Goal: Navigation & Orientation: Understand site structure

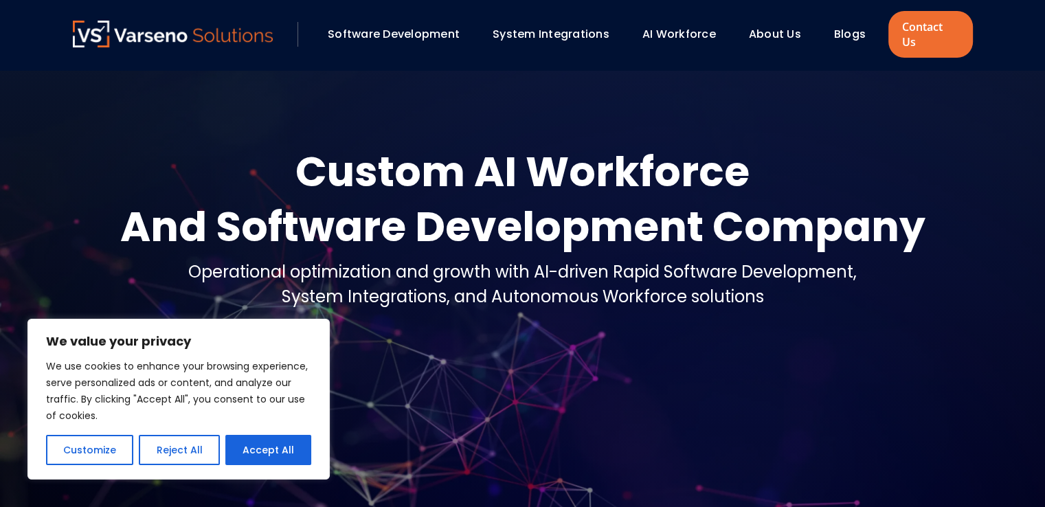
click at [427, 27] on link "Software Development" at bounding box center [394, 34] width 132 height 16
click at [578, 26] on link "System Integrations" at bounding box center [551, 34] width 117 height 16
click at [593, 34] on div "System Integrations" at bounding box center [551, 34] width 117 height 16
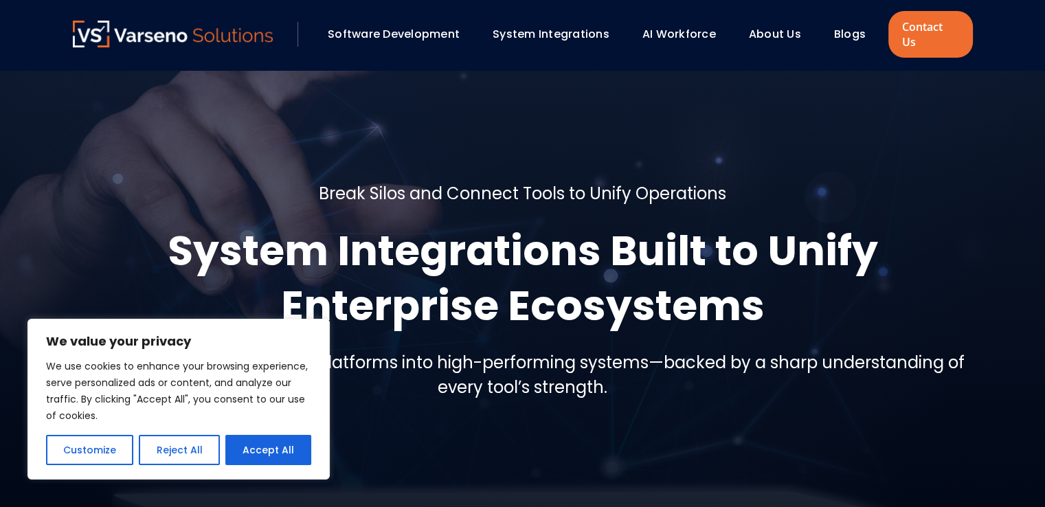
click at [571, 26] on link "System Integrations" at bounding box center [551, 34] width 117 height 16
click at [676, 26] on link "AI Workforce" at bounding box center [680, 34] width 74 height 16
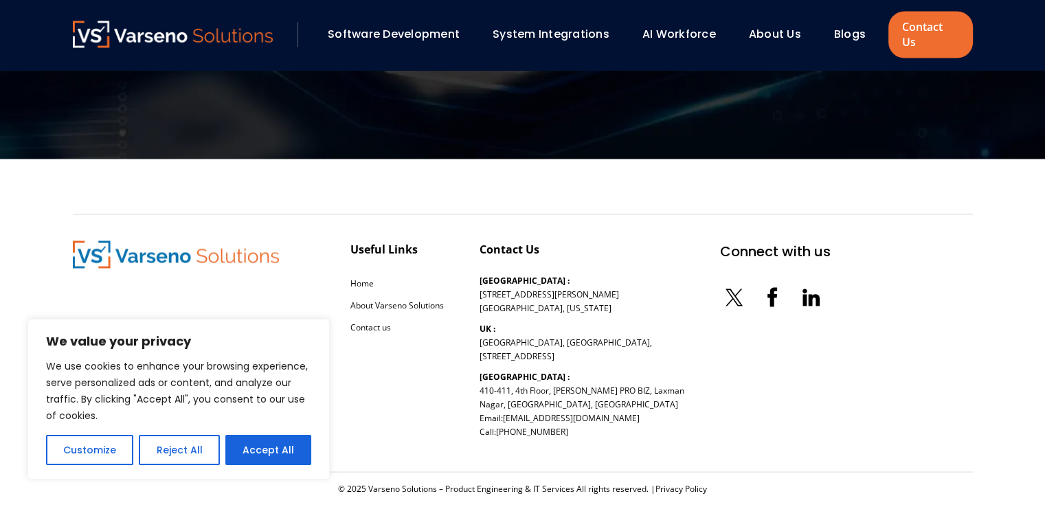
scroll to position [2114, 0]
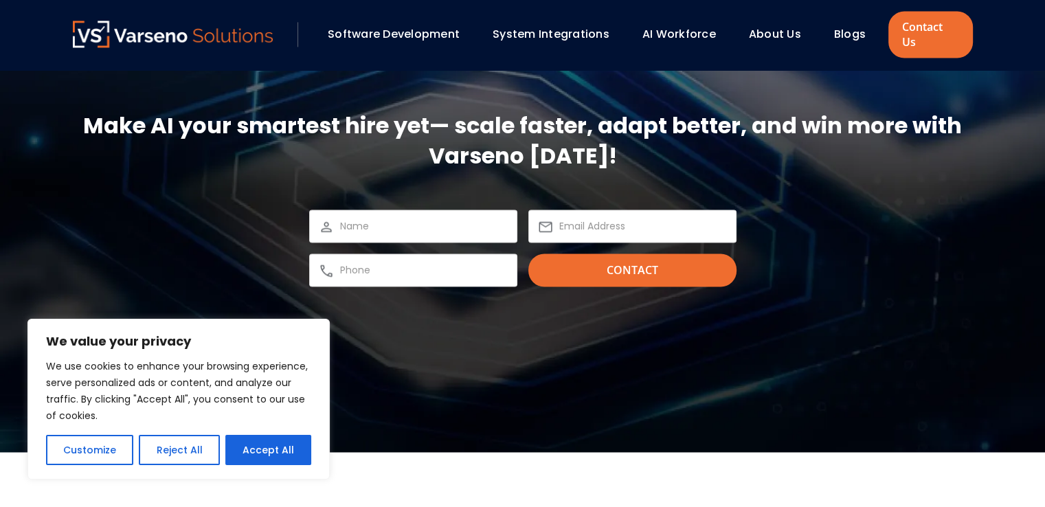
drag, startPoint x: 1048, startPoint y: 56, endPoint x: 1055, endPoint y: 403, distance: 347.9
click at [410, 28] on link "Software Development" at bounding box center [394, 34] width 132 height 16
